Goal: Communication & Community: Connect with others

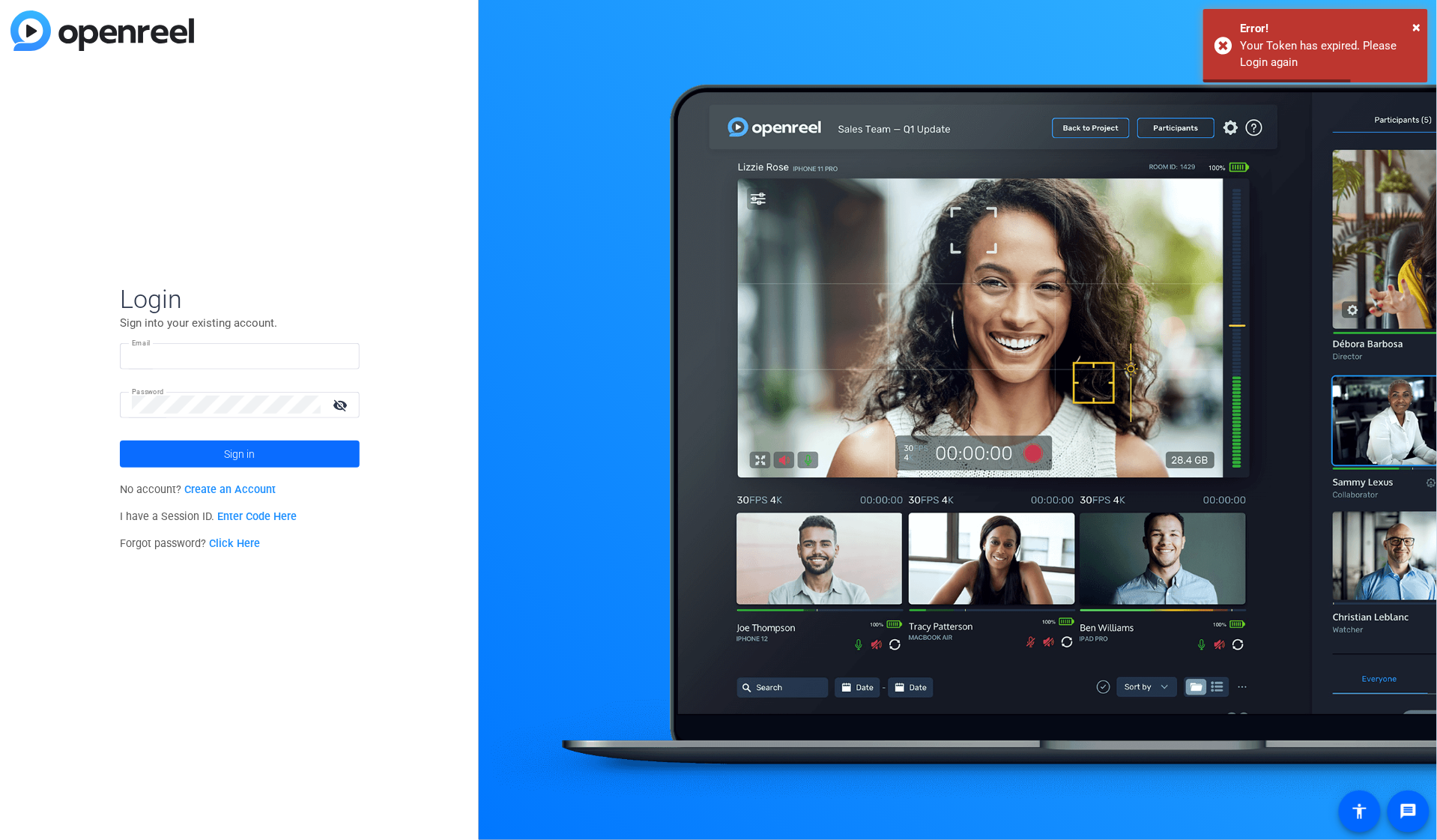
type input "[EMAIL_ADDRESS][DOMAIN_NAME]"
click at [244, 459] on span "Sign in" at bounding box center [240, 453] width 31 height 37
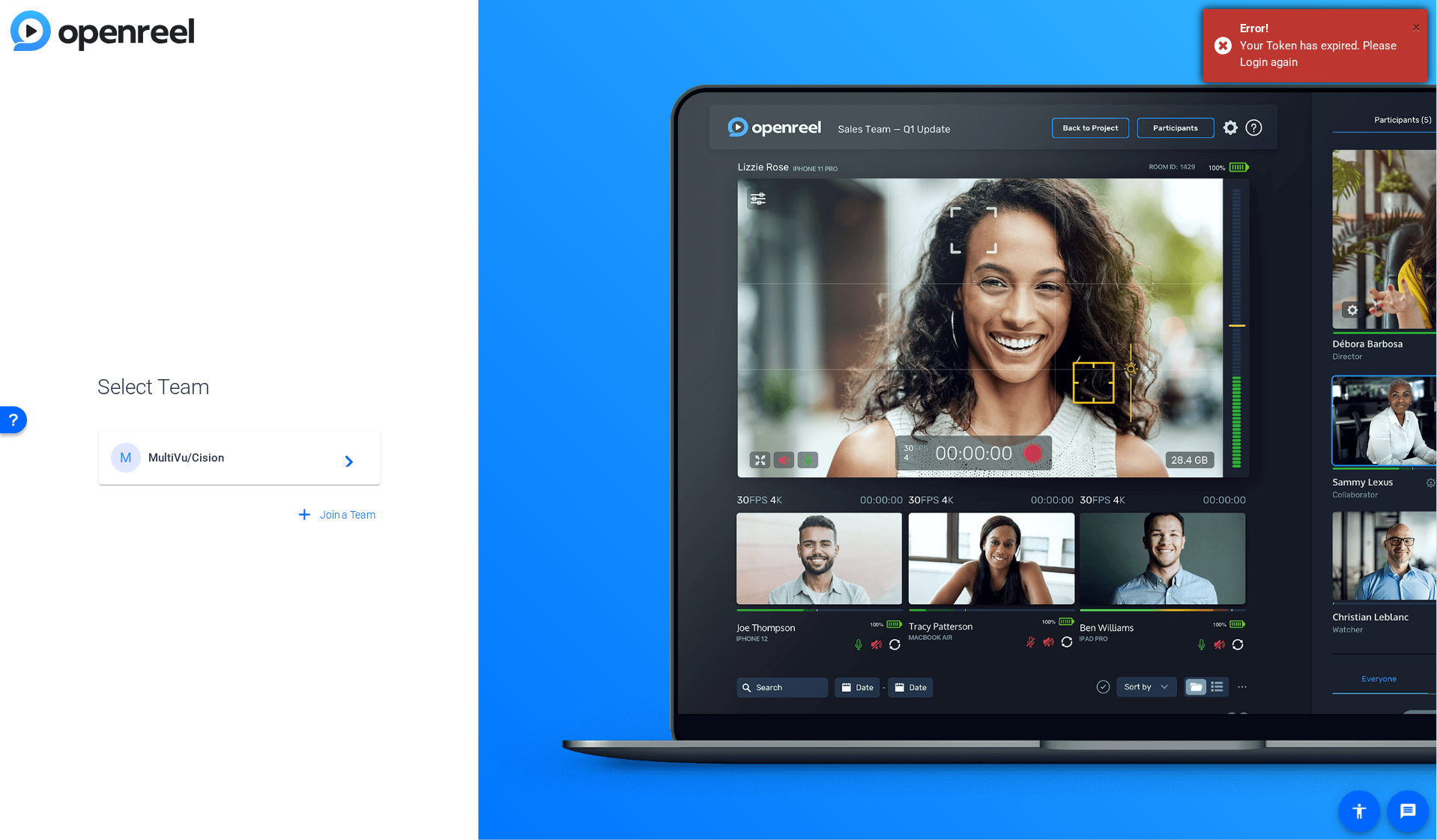
click at [1416, 23] on span "×" at bounding box center [1417, 27] width 8 height 18
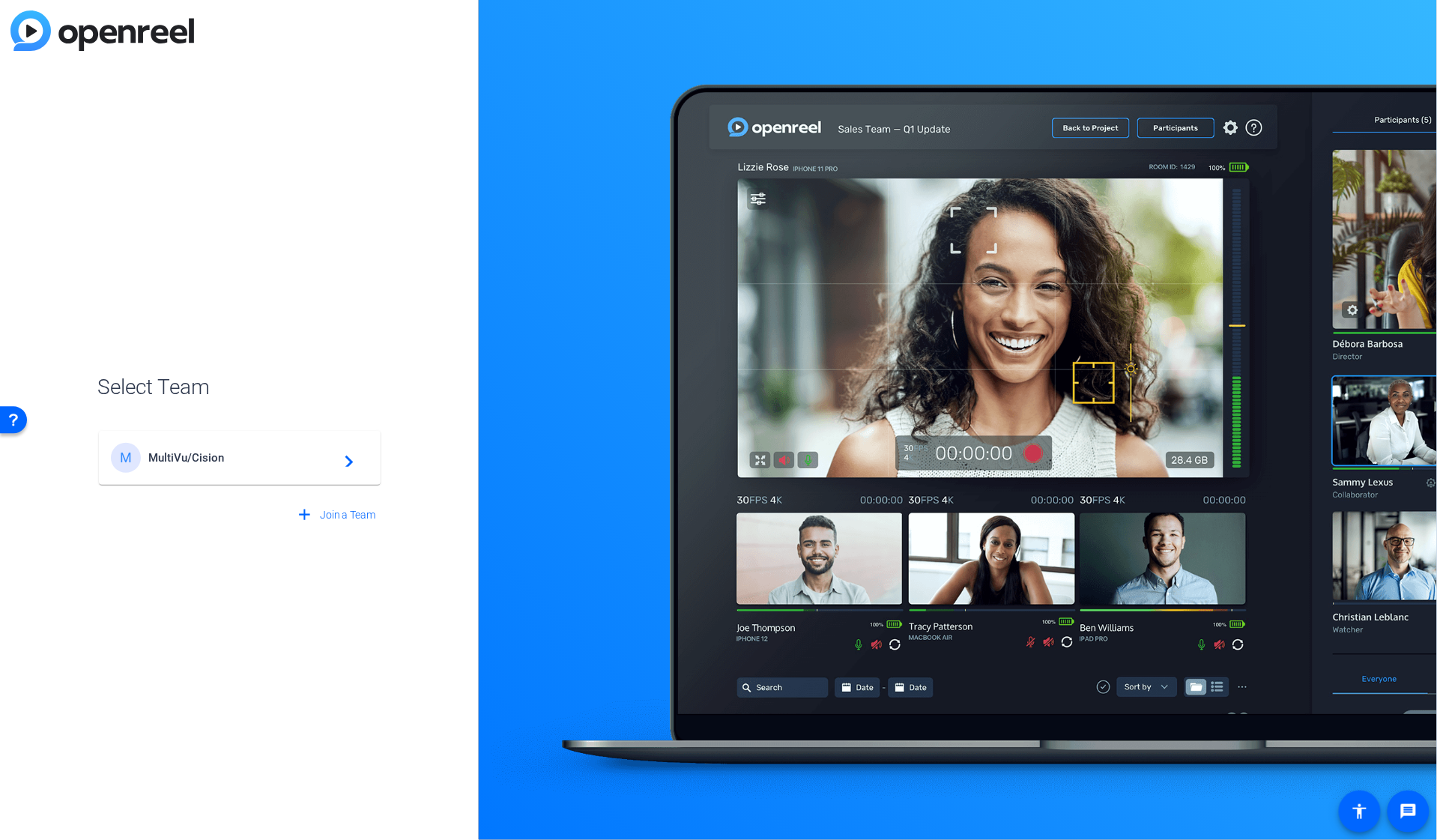
click at [193, 451] on span "MultiVu/Cision" at bounding box center [242, 457] width 187 height 14
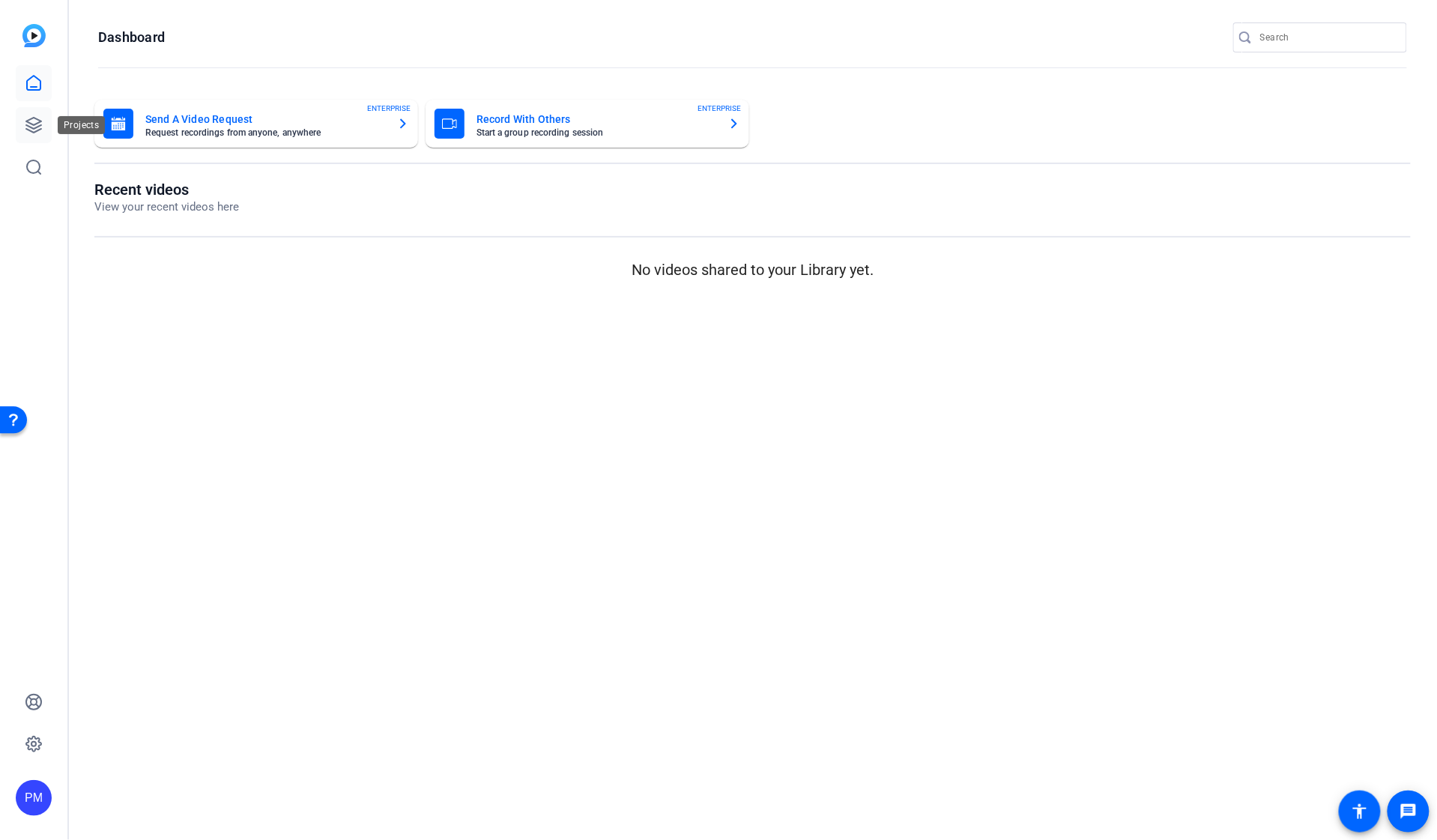
click at [26, 117] on icon at bounding box center [34, 125] width 18 height 18
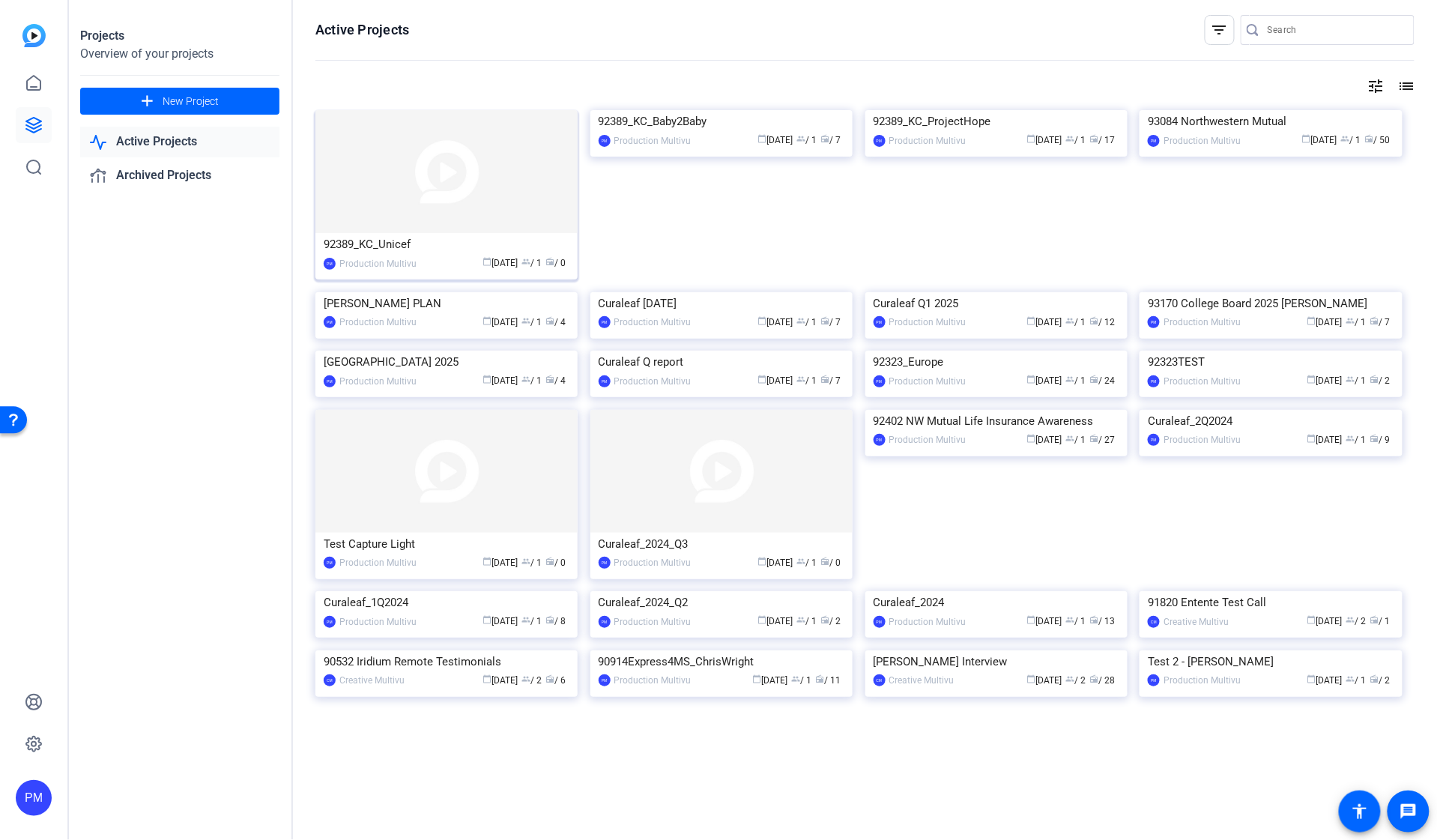
click at [440, 172] on img at bounding box center [446, 171] width 262 height 123
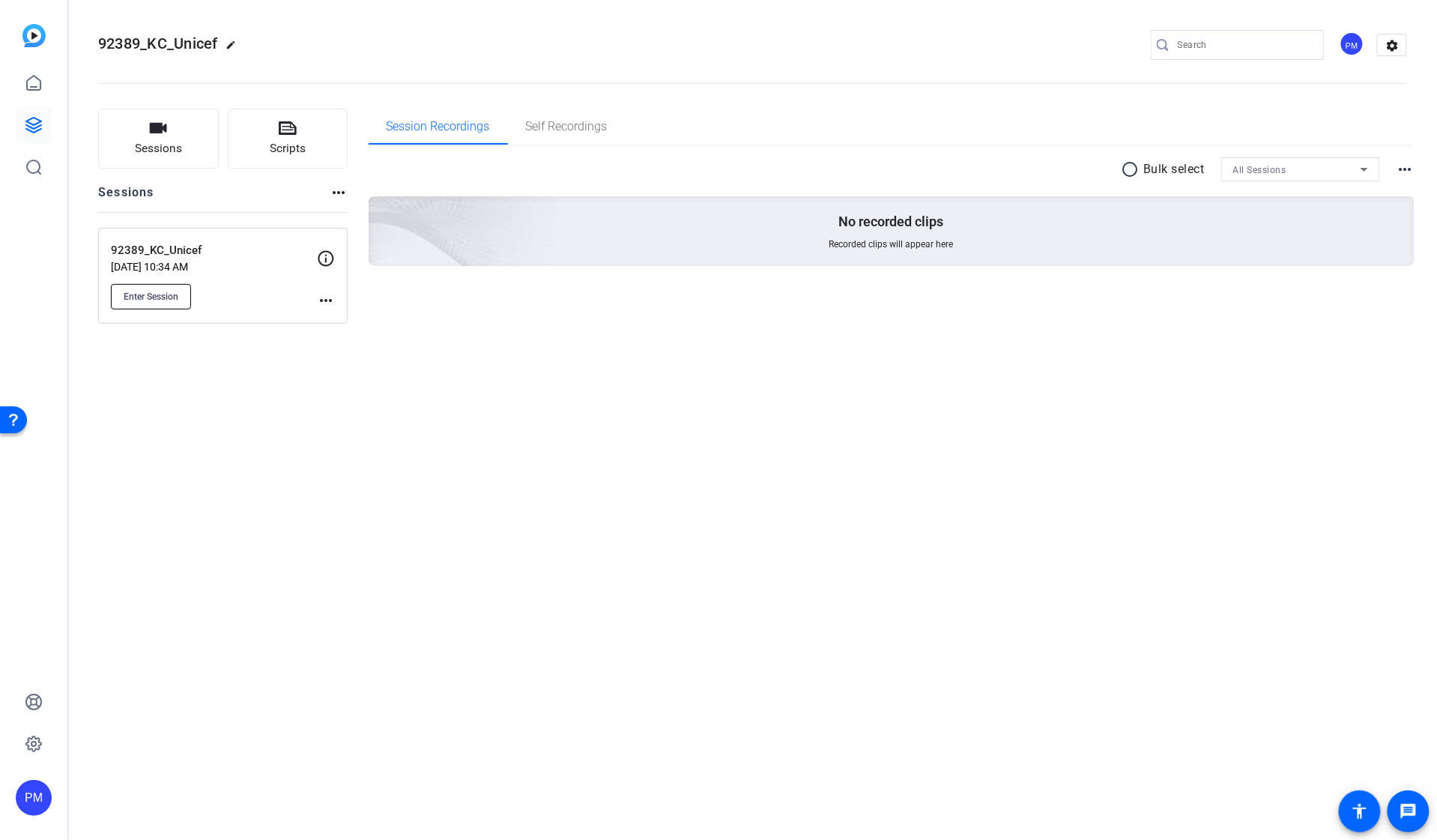
click at [156, 296] on span "Enter Session" at bounding box center [151, 296] width 55 height 12
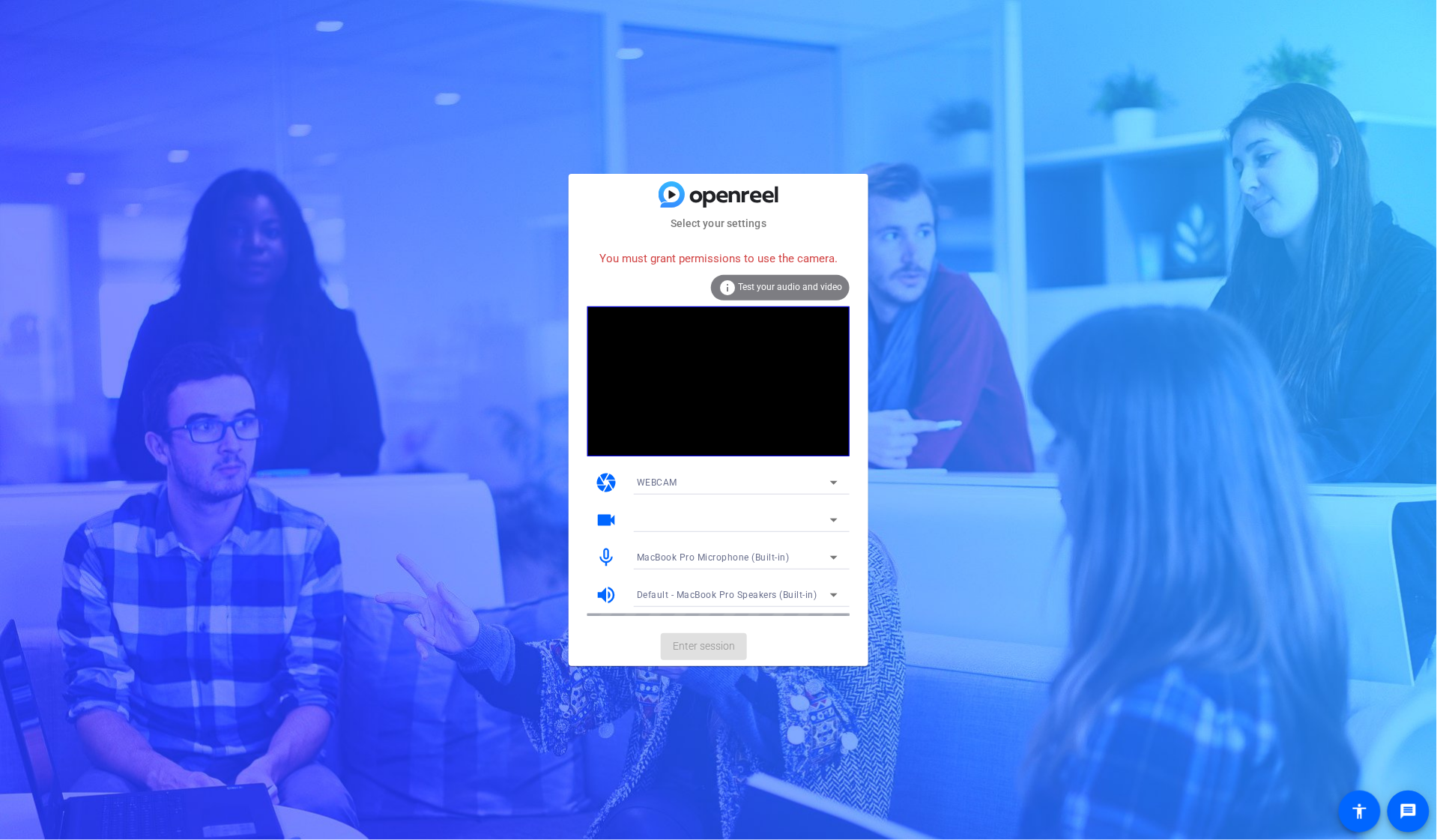
click at [837, 480] on icon at bounding box center [834, 482] width 18 height 18
click at [680, 536] on mat-option "DESKTOP" at bounding box center [737, 536] width 224 height 24
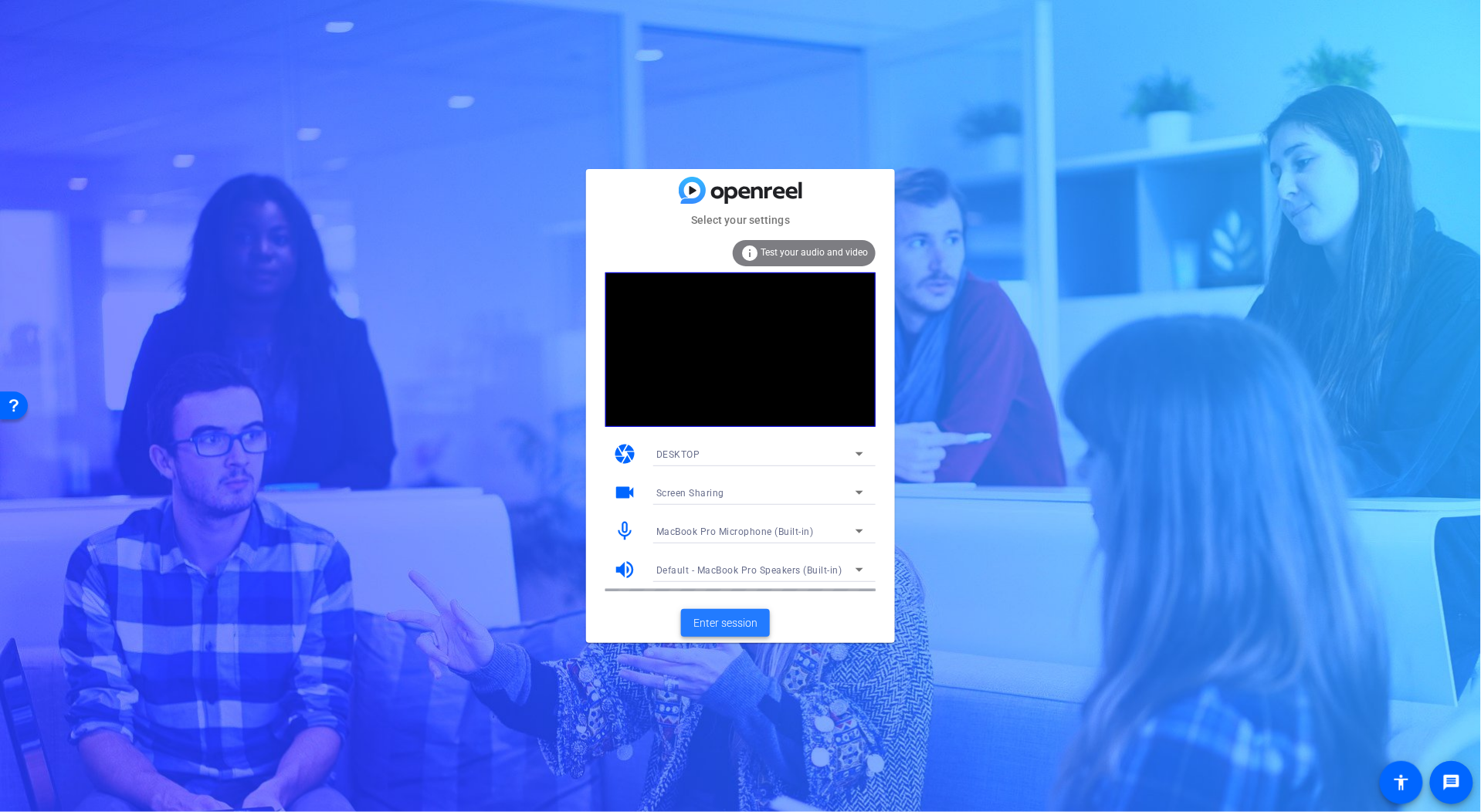
click at [708, 618] on span "Enter session" at bounding box center [725, 623] width 64 height 16
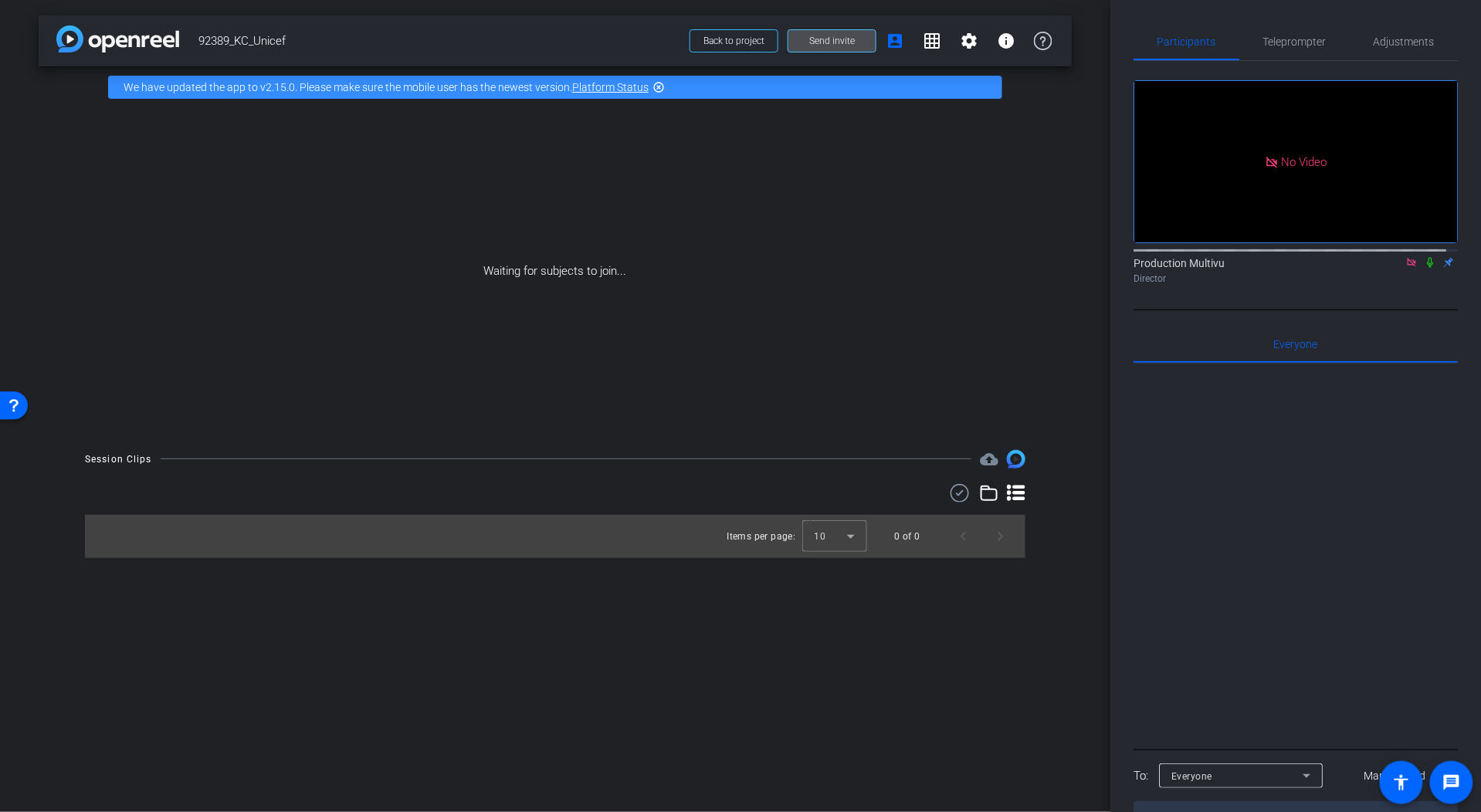
click at [837, 41] on span "Send invite" at bounding box center [832, 40] width 45 height 12
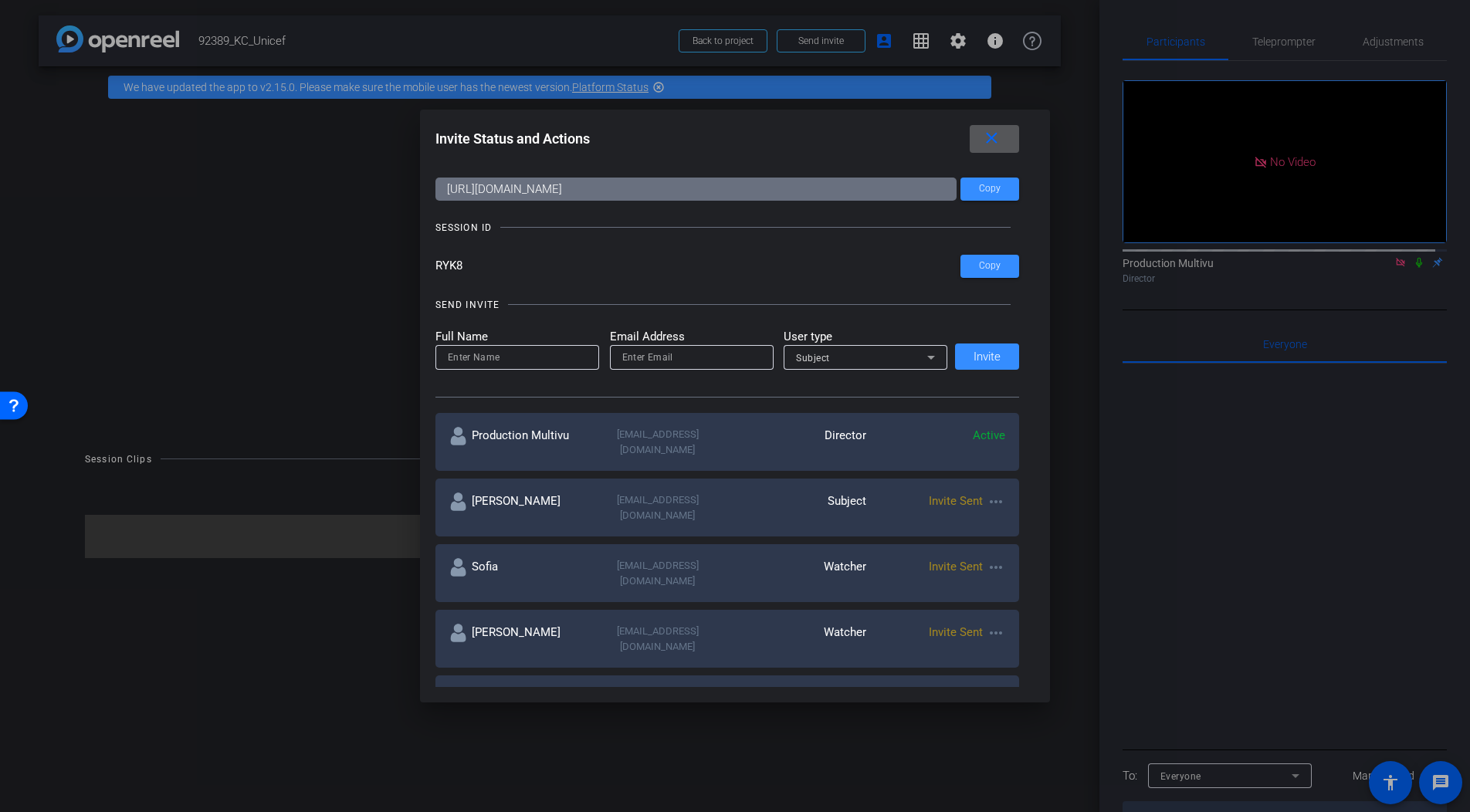
scroll to position [37, 0]
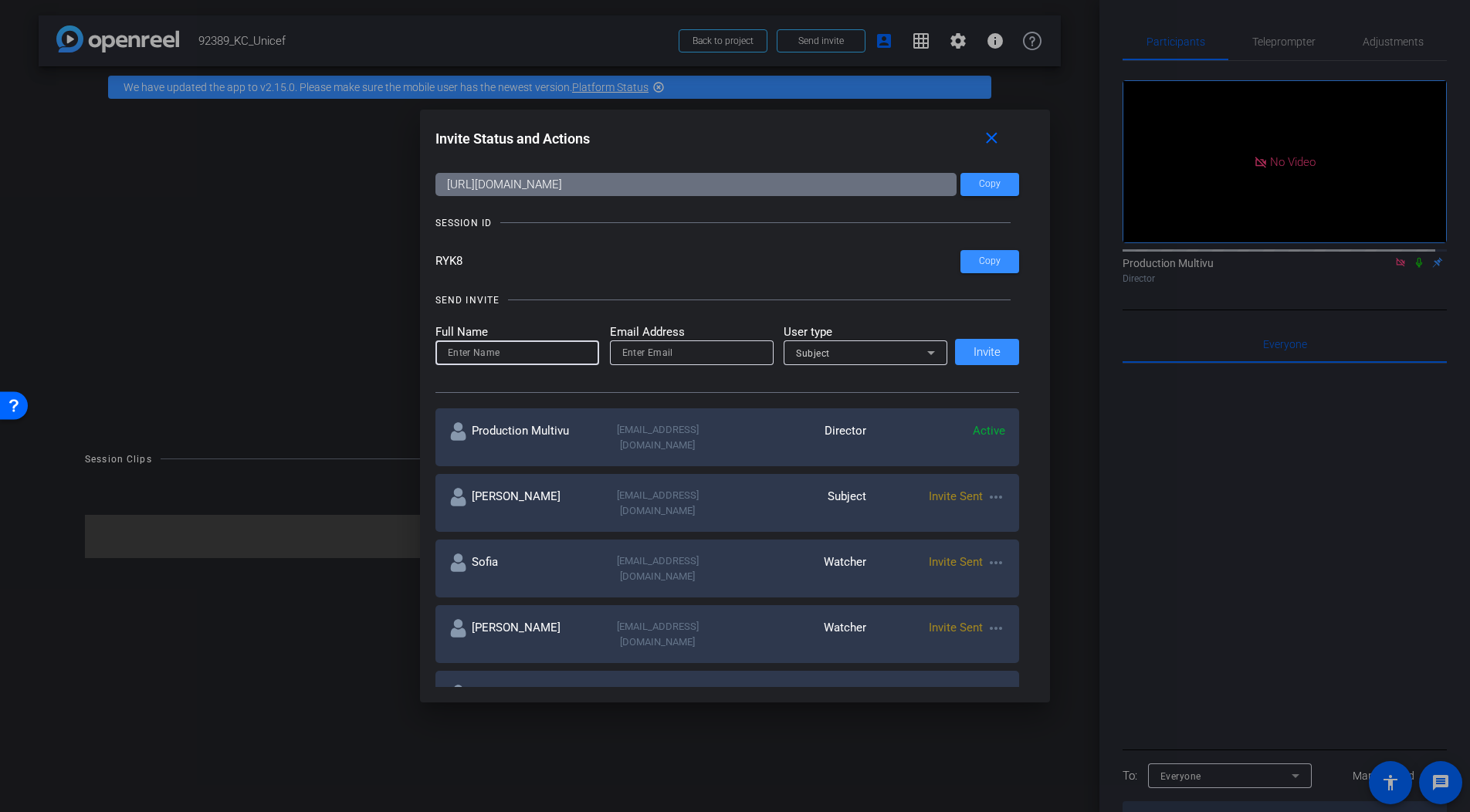
click at [552, 351] on input at bounding box center [517, 352] width 139 height 19
type input "Stephanie"
click at [662, 351] on input "email" at bounding box center [692, 352] width 139 height 19
paste input "stephanie.maxwell@kcc.com"
type input "stephanie.maxwell@kcc.com"
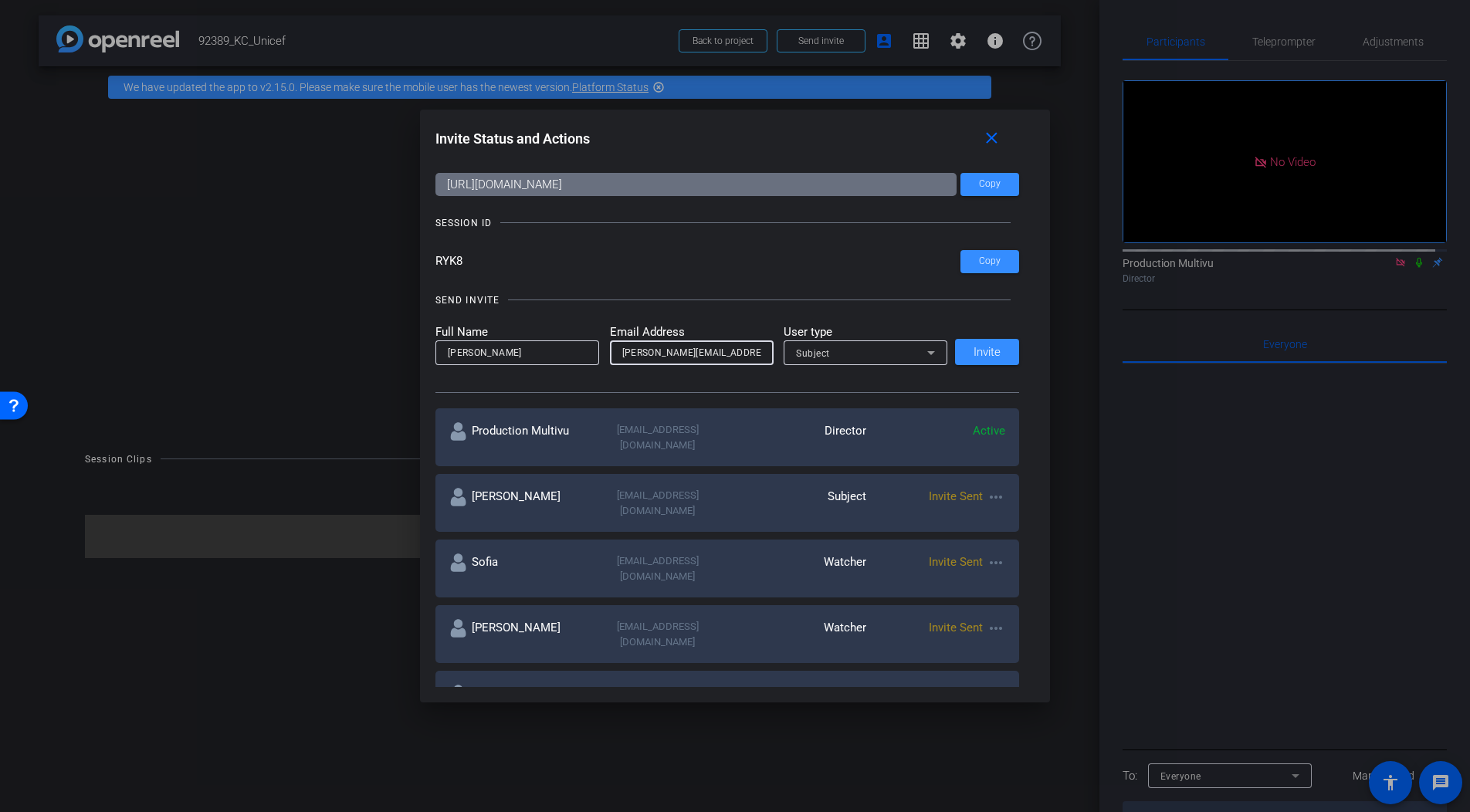
click at [927, 350] on icon at bounding box center [931, 352] width 19 height 19
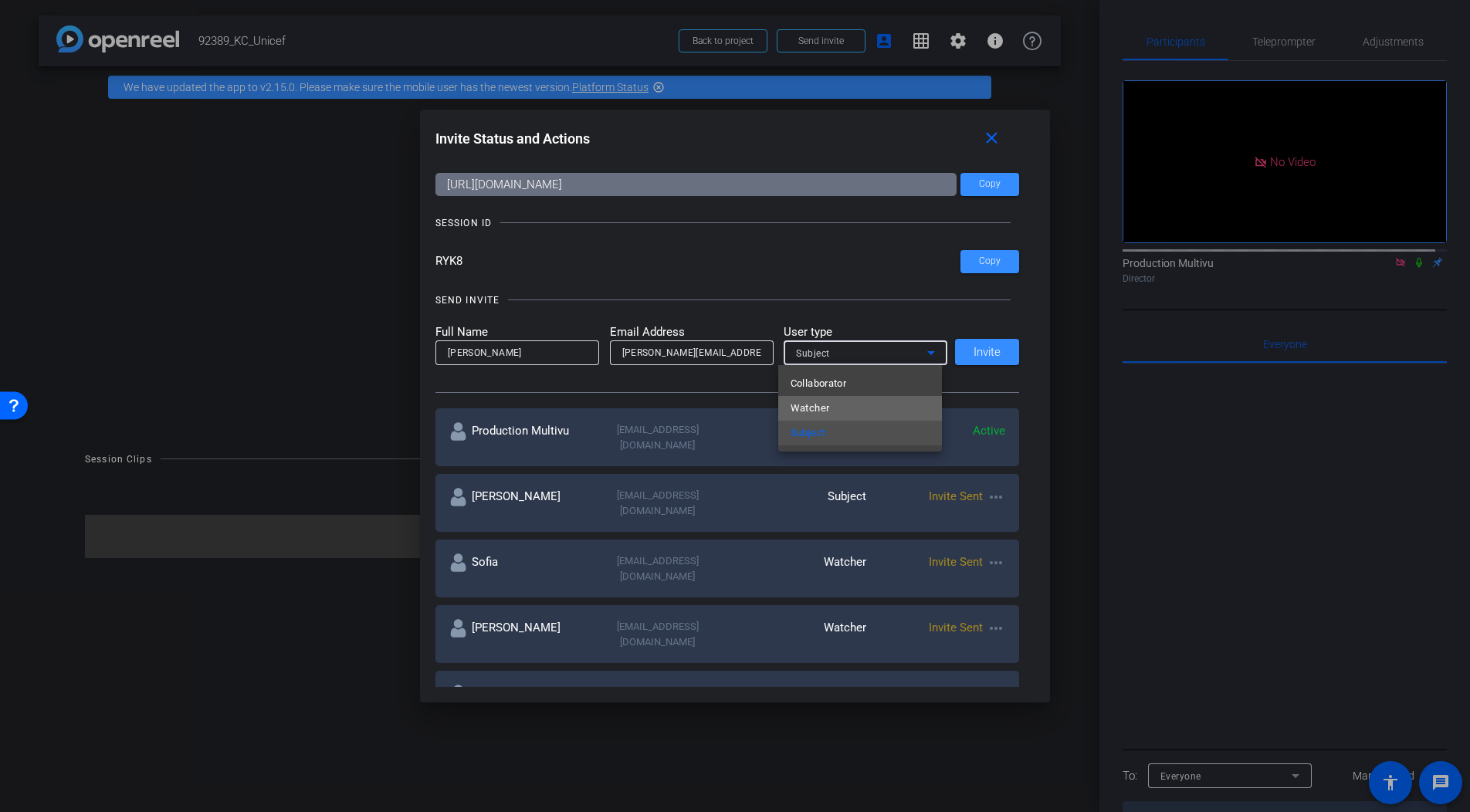
click at [820, 408] on span "Watcher" at bounding box center [810, 409] width 39 height 19
click at [977, 350] on span "Invite" at bounding box center [987, 352] width 27 height 11
